Goal: Task Accomplishment & Management: Use online tool/utility

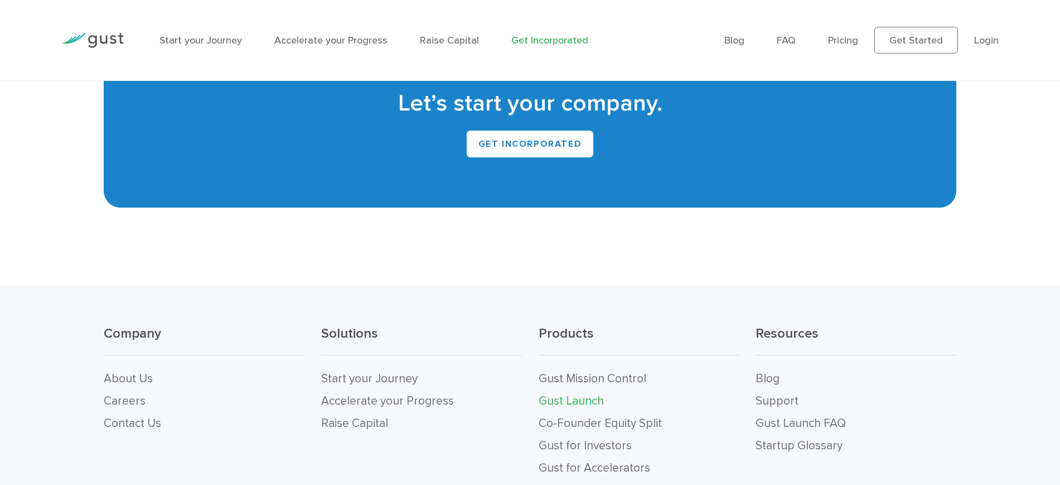
scroll to position [6933, 0]
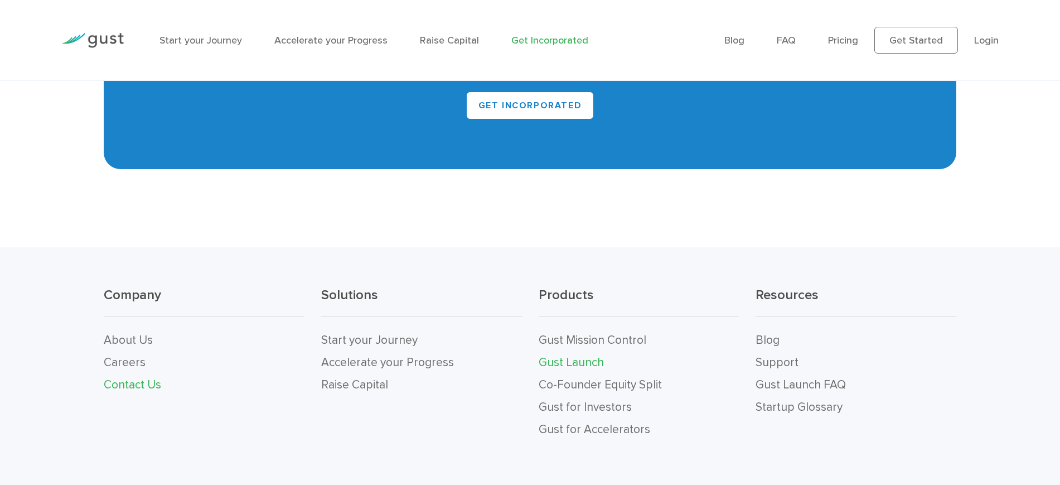
click at [150, 377] on link "Contact Us" at bounding box center [132, 384] width 57 height 14
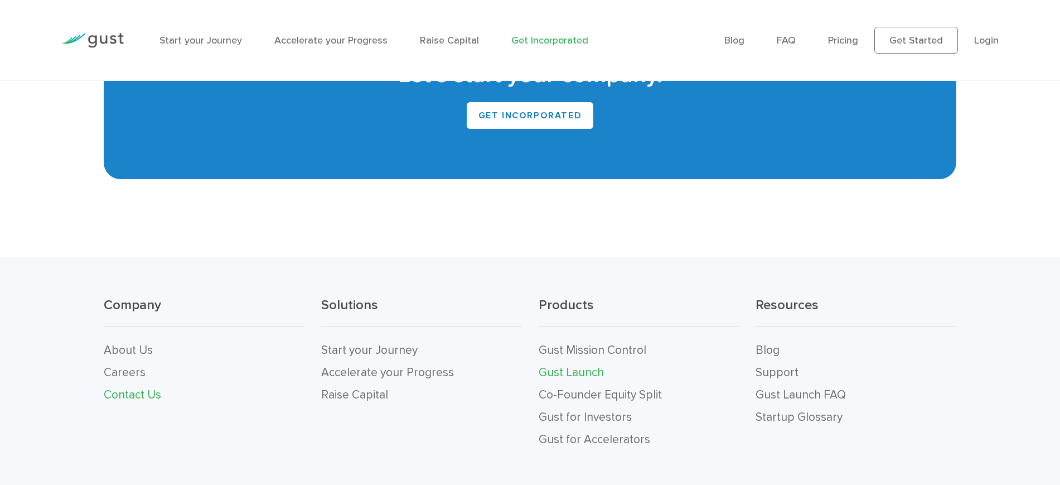
scroll to position [6913, 0]
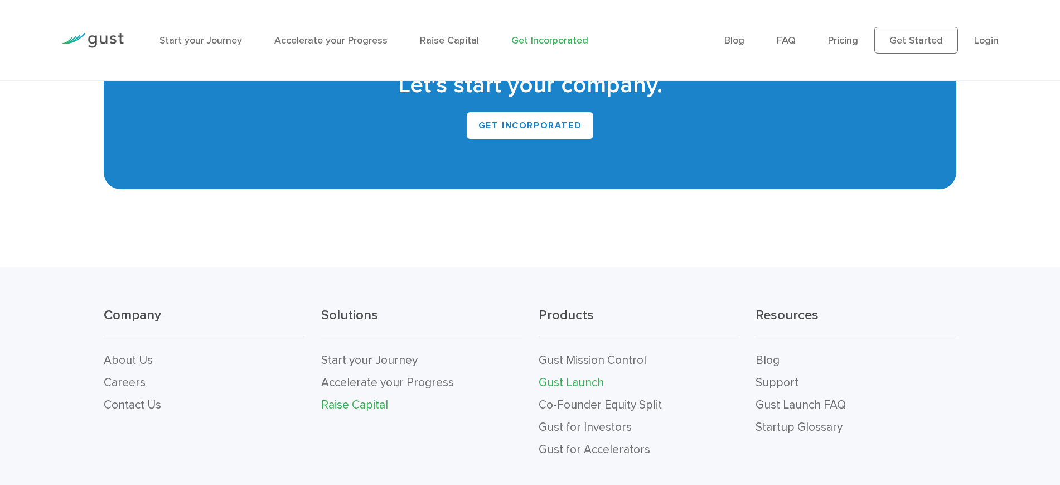
click at [374, 398] on link "Raise Capital" at bounding box center [354, 405] width 67 height 14
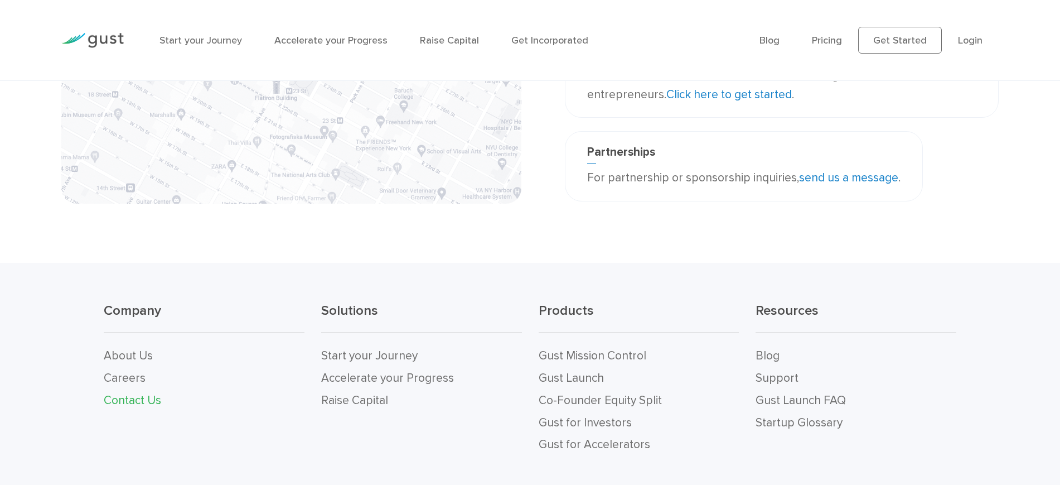
scroll to position [425, 0]
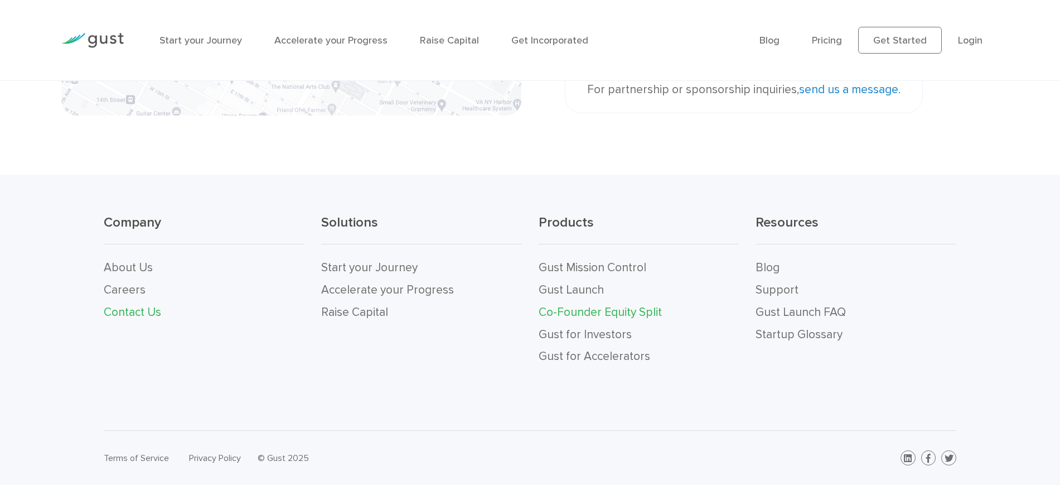
click at [613, 306] on link "Co-Founder Equity Split" at bounding box center [600, 312] width 123 height 14
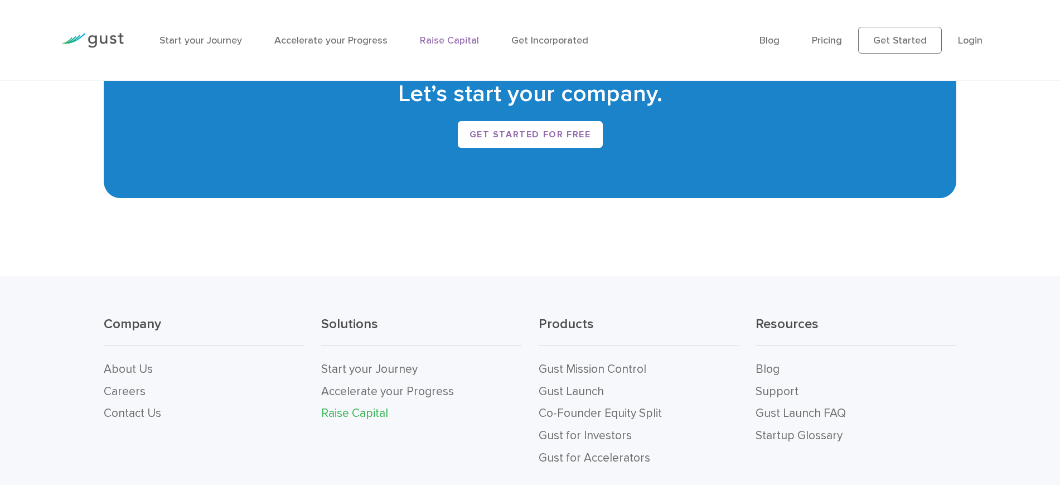
scroll to position [2398, 0]
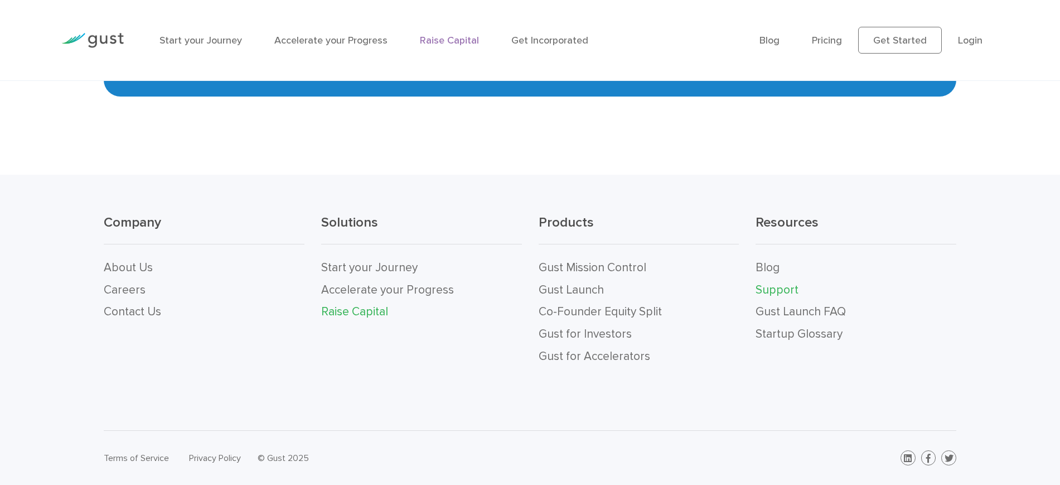
click at [783, 290] on link "Support" at bounding box center [776, 290] width 43 height 14
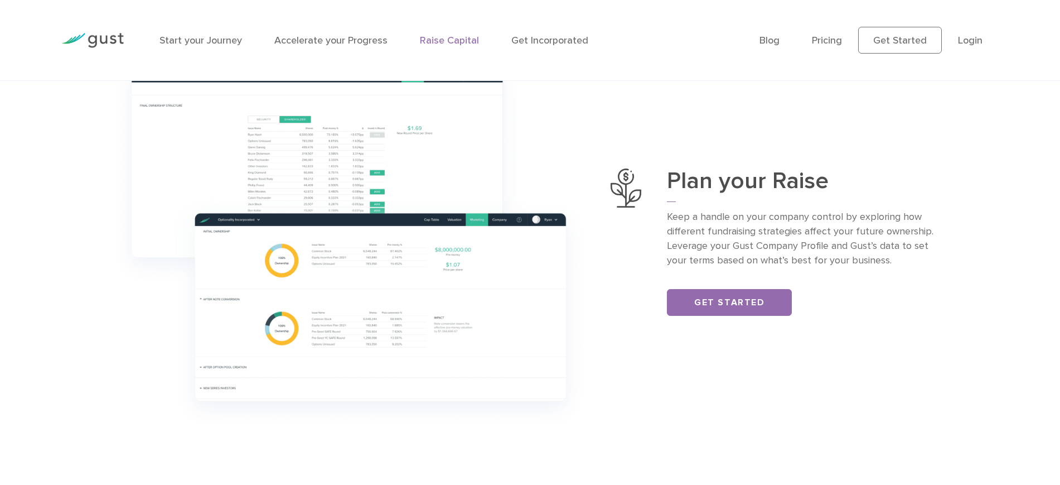
scroll to position [0, 0]
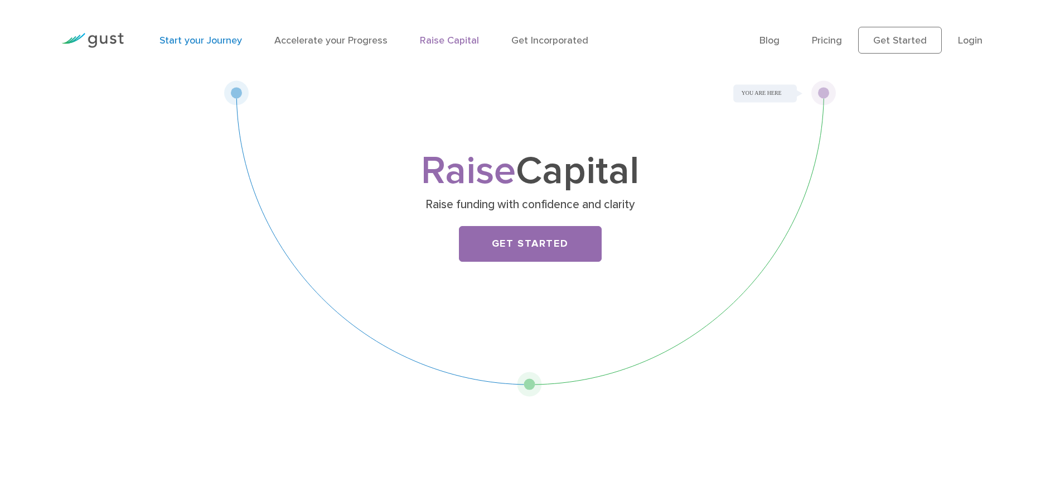
click at [197, 37] on link "Start your Journey" at bounding box center [200, 41] width 83 height 12
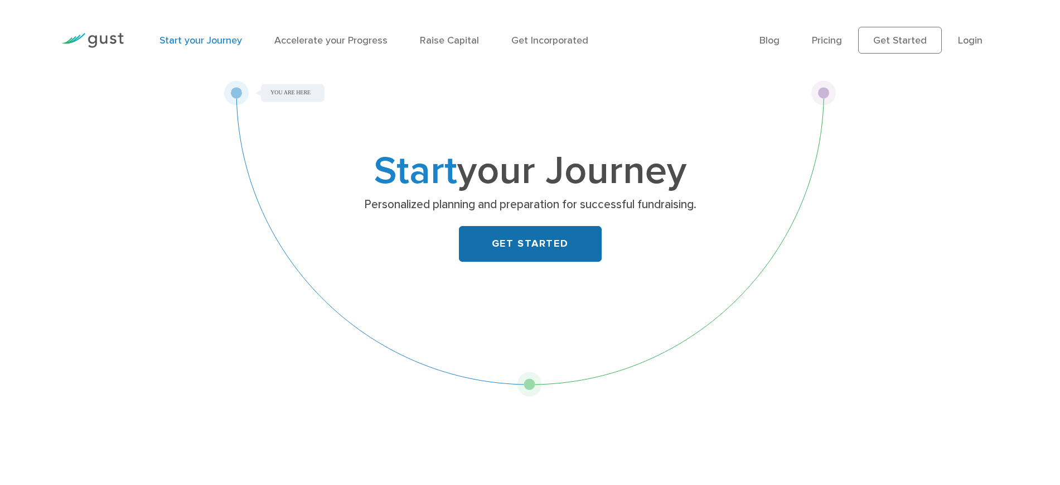
click at [560, 248] on link "GET STARTED" at bounding box center [530, 244] width 143 height 36
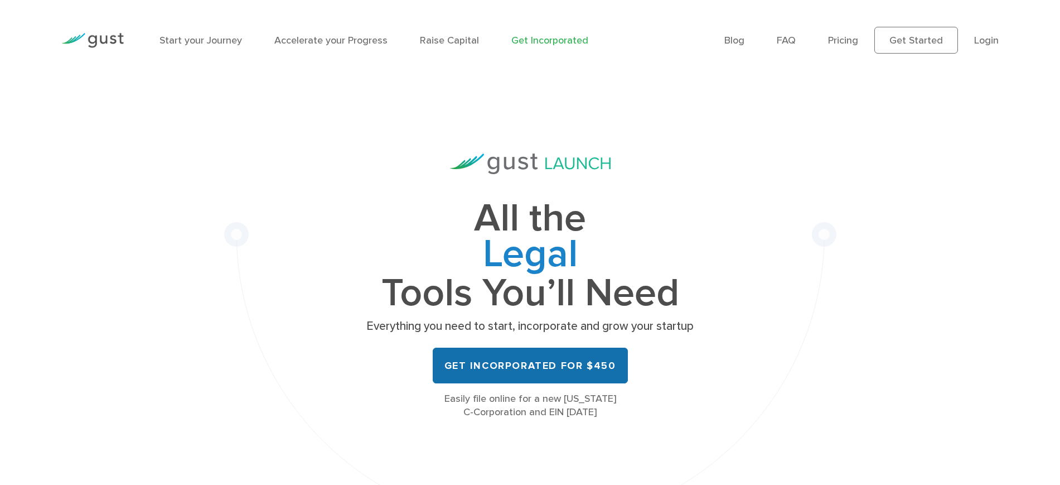
click at [559, 373] on link "Get Incorporated for $450" at bounding box center [530, 365] width 195 height 36
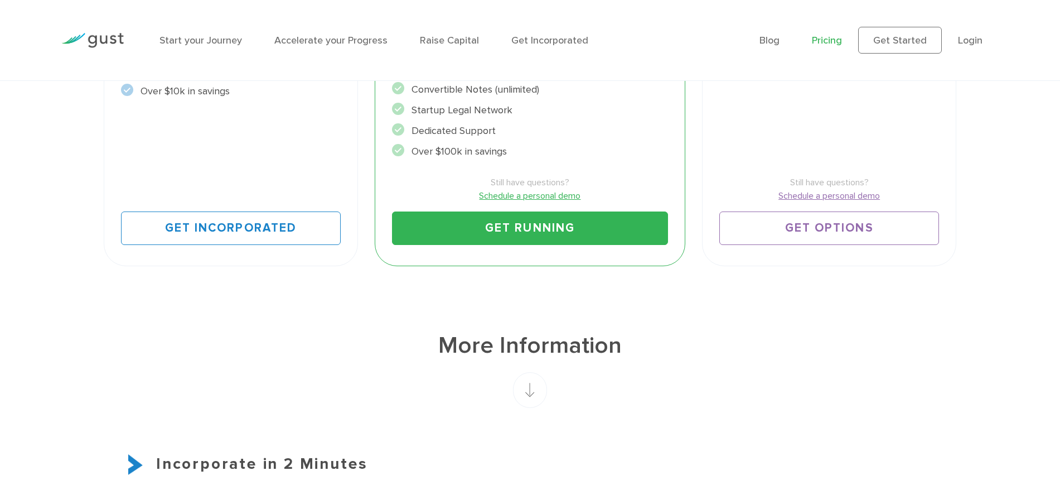
scroll to position [466, 0]
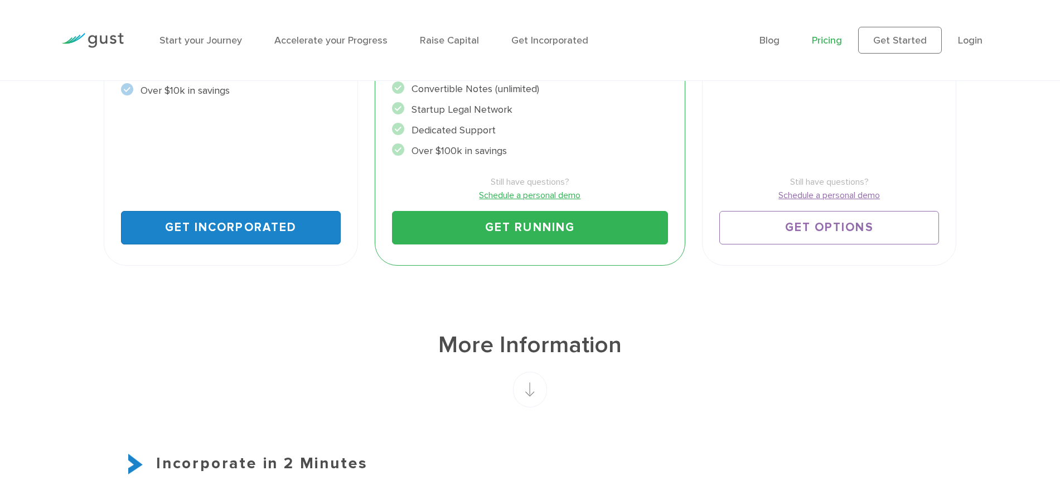
click at [259, 219] on link "Get Incorporated" at bounding box center [231, 227] width 220 height 33
